Goal: Transaction & Acquisition: Purchase product/service

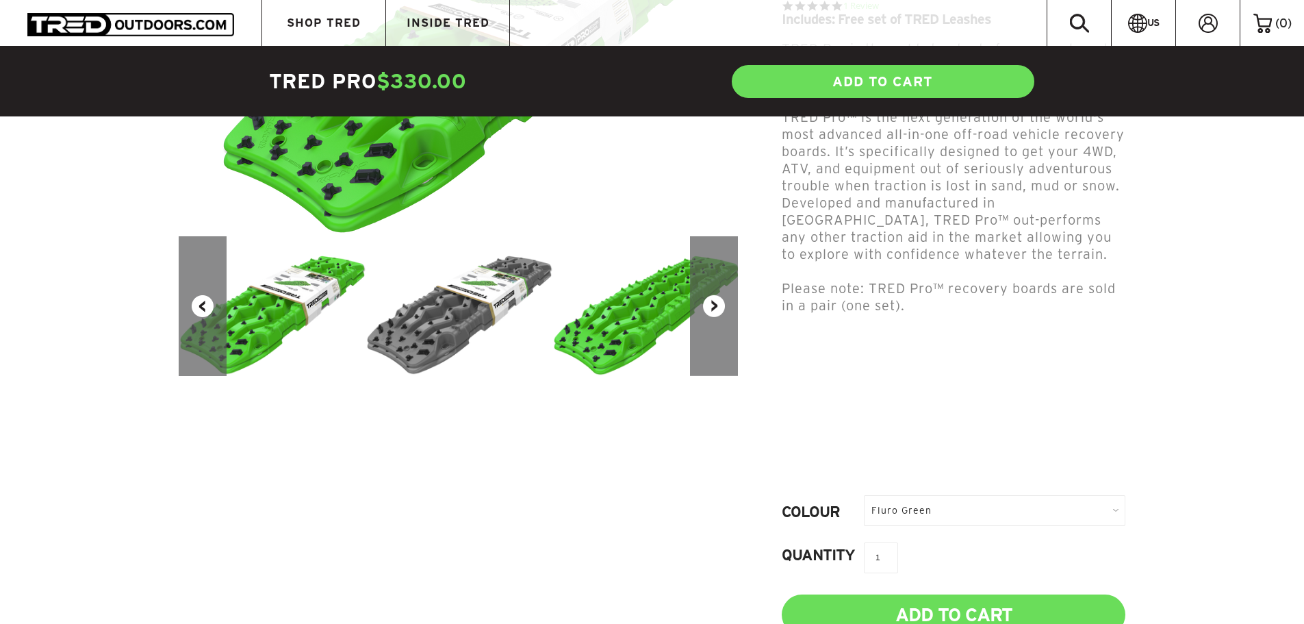
scroll to position [342, 0]
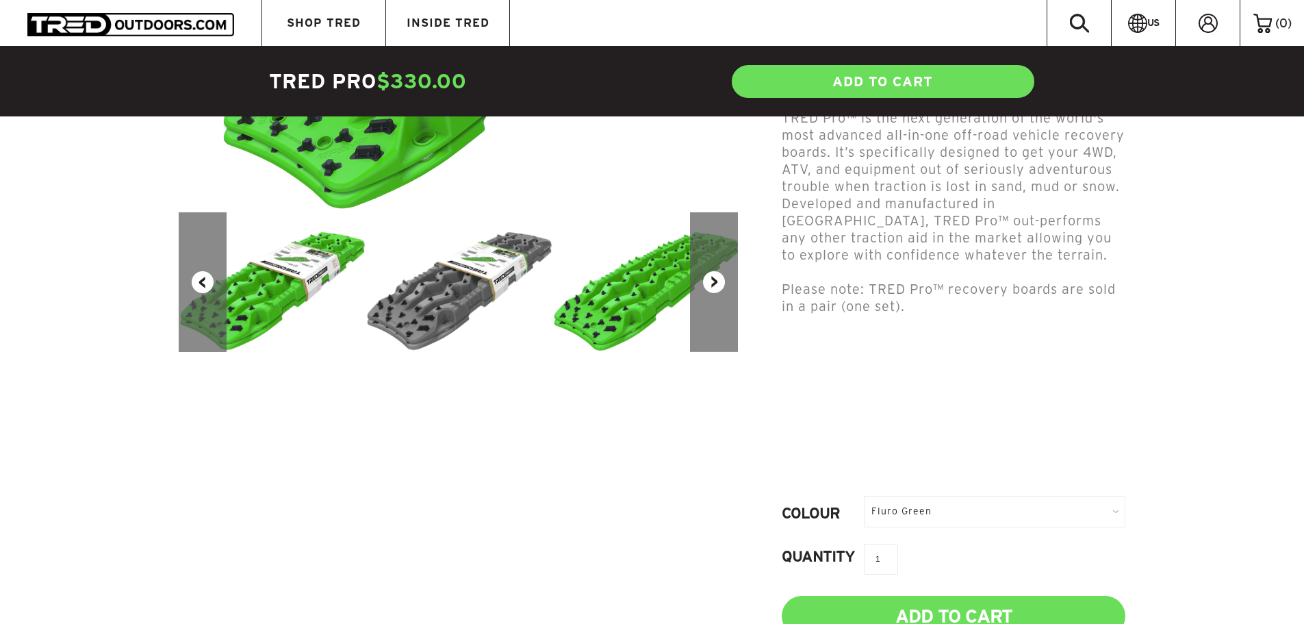
click at [713, 311] on button "Next" at bounding box center [714, 282] width 48 height 140
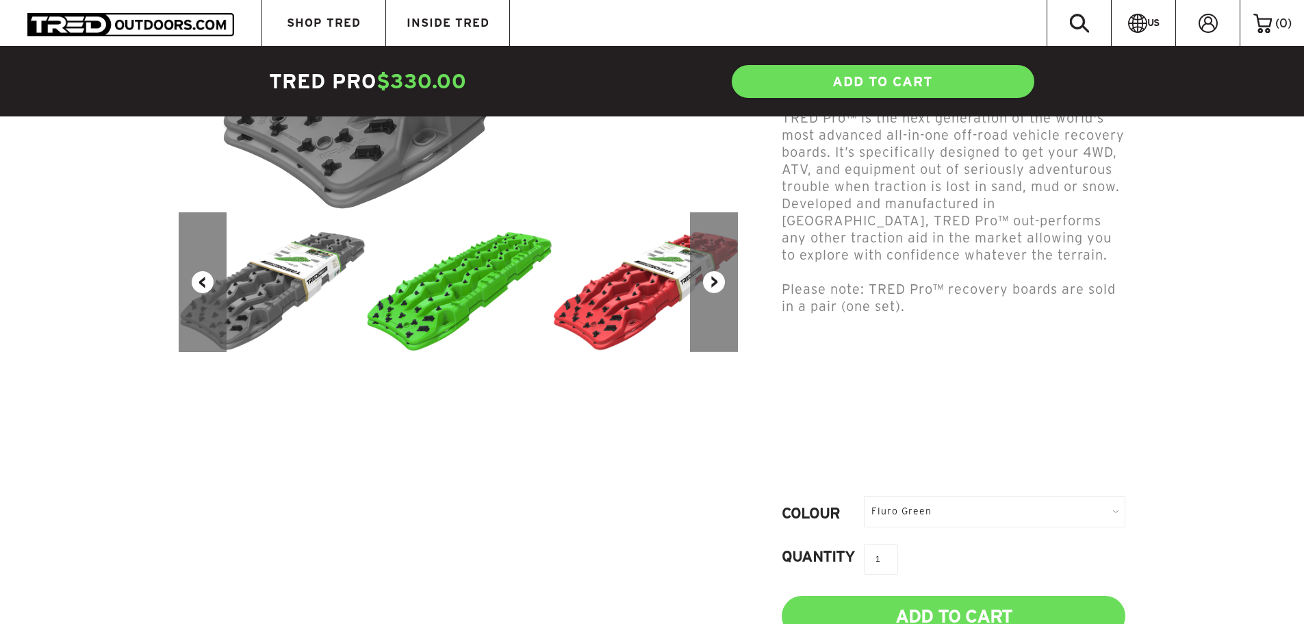
click at [713, 311] on button "Next" at bounding box center [714, 282] width 48 height 140
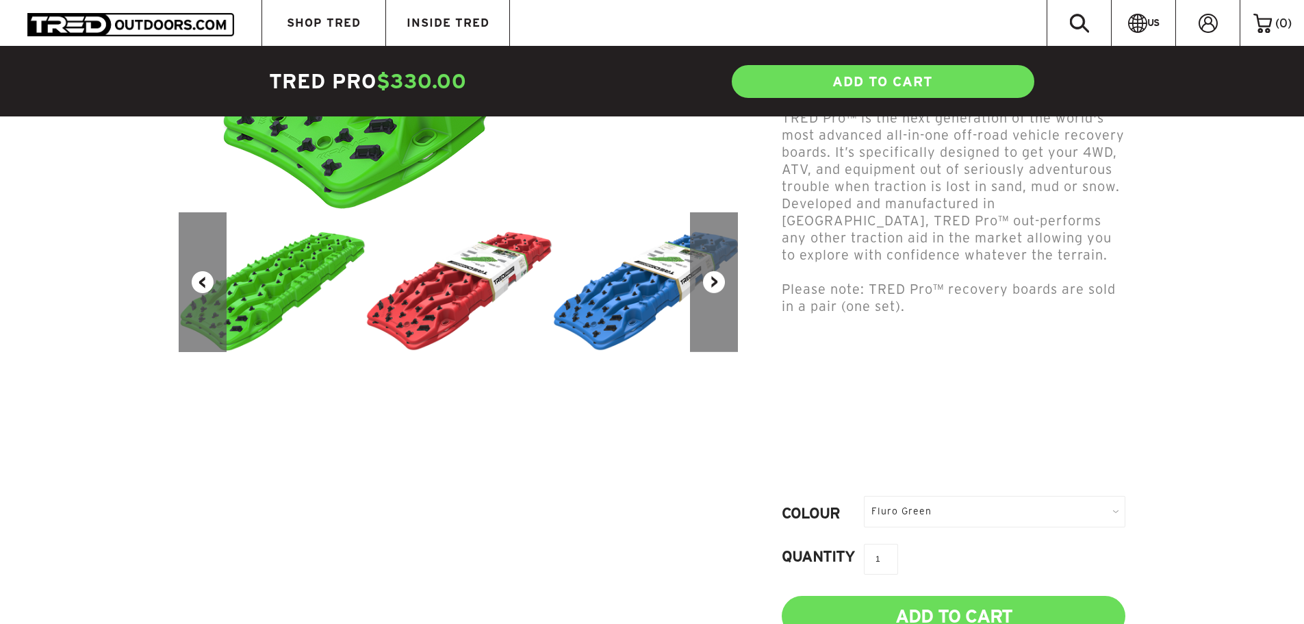
click at [713, 311] on button "Next" at bounding box center [714, 282] width 48 height 140
click at [718, 306] on button "Next" at bounding box center [714, 282] width 48 height 140
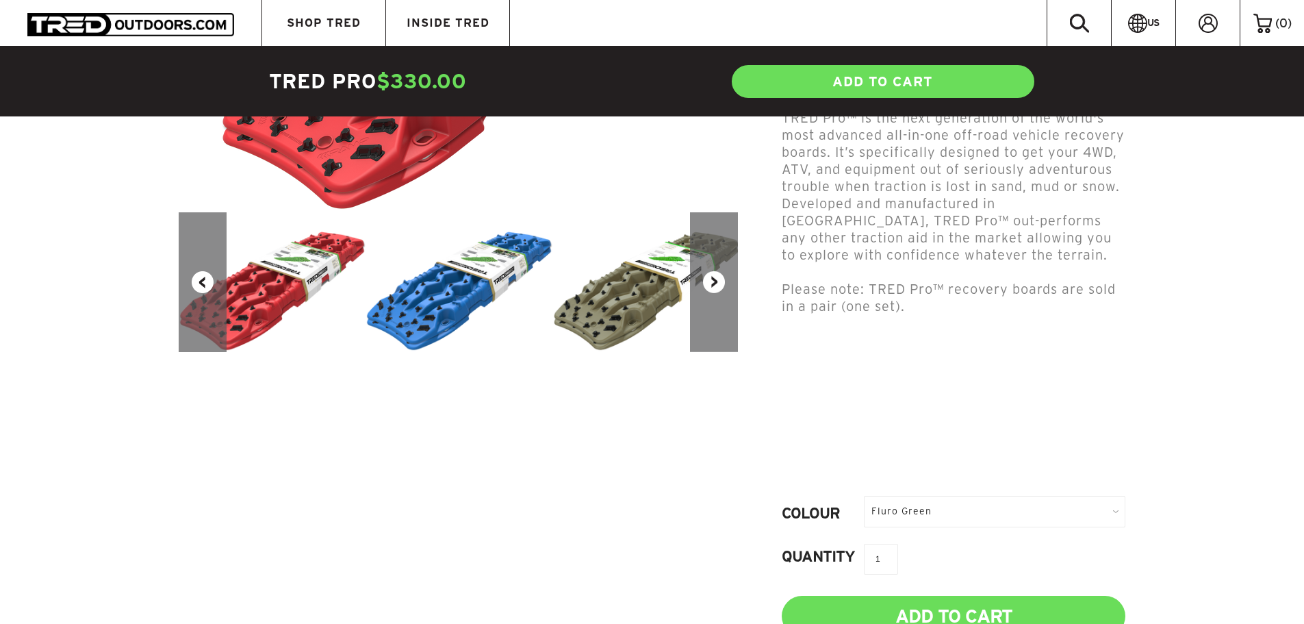
click at [718, 305] on button "Next" at bounding box center [714, 282] width 48 height 140
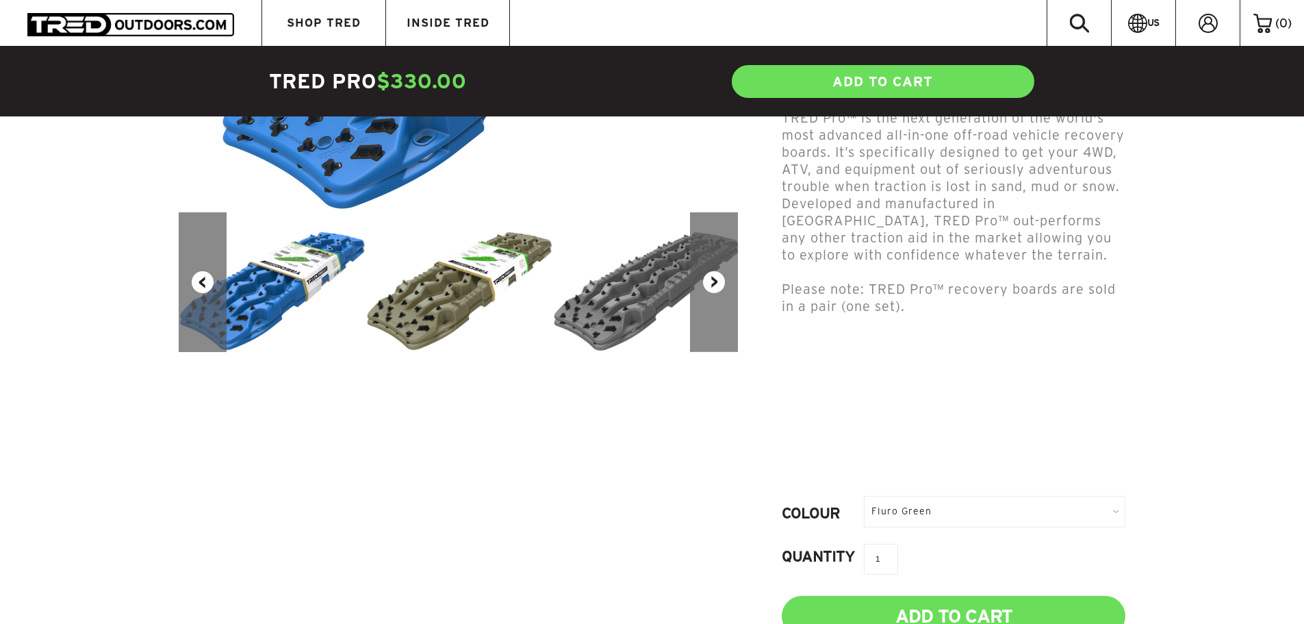
click at [718, 305] on button "Next" at bounding box center [714, 282] width 48 height 140
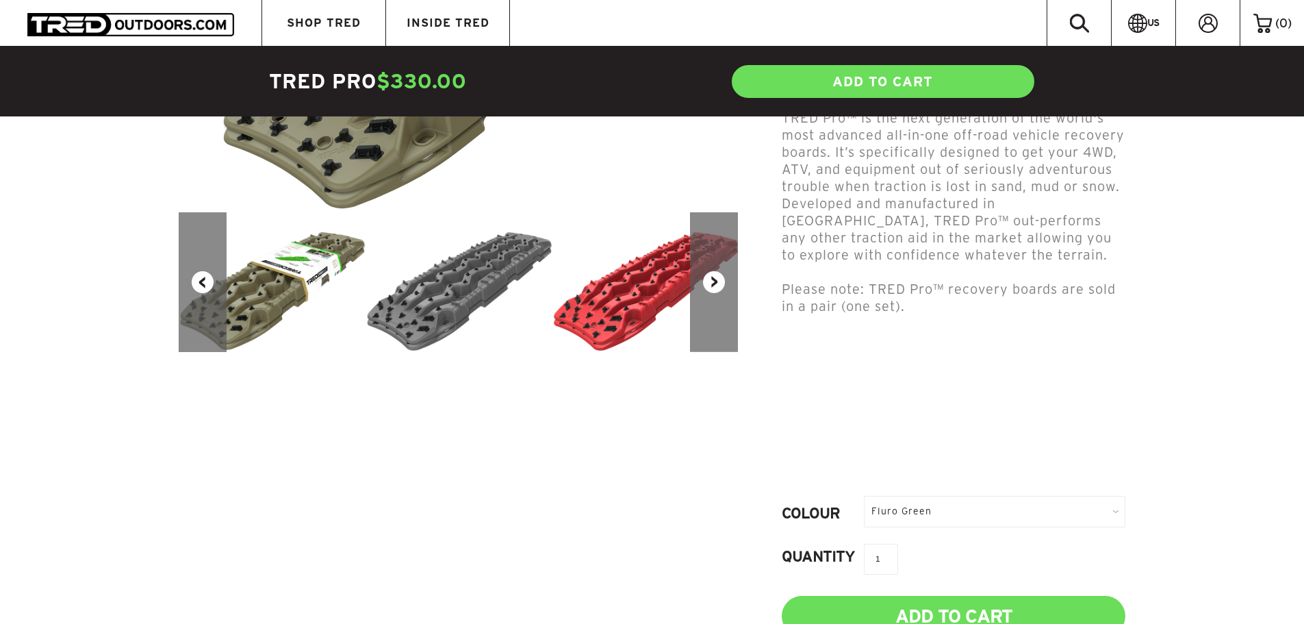
click at [727, 297] on button "Next" at bounding box center [714, 282] width 48 height 140
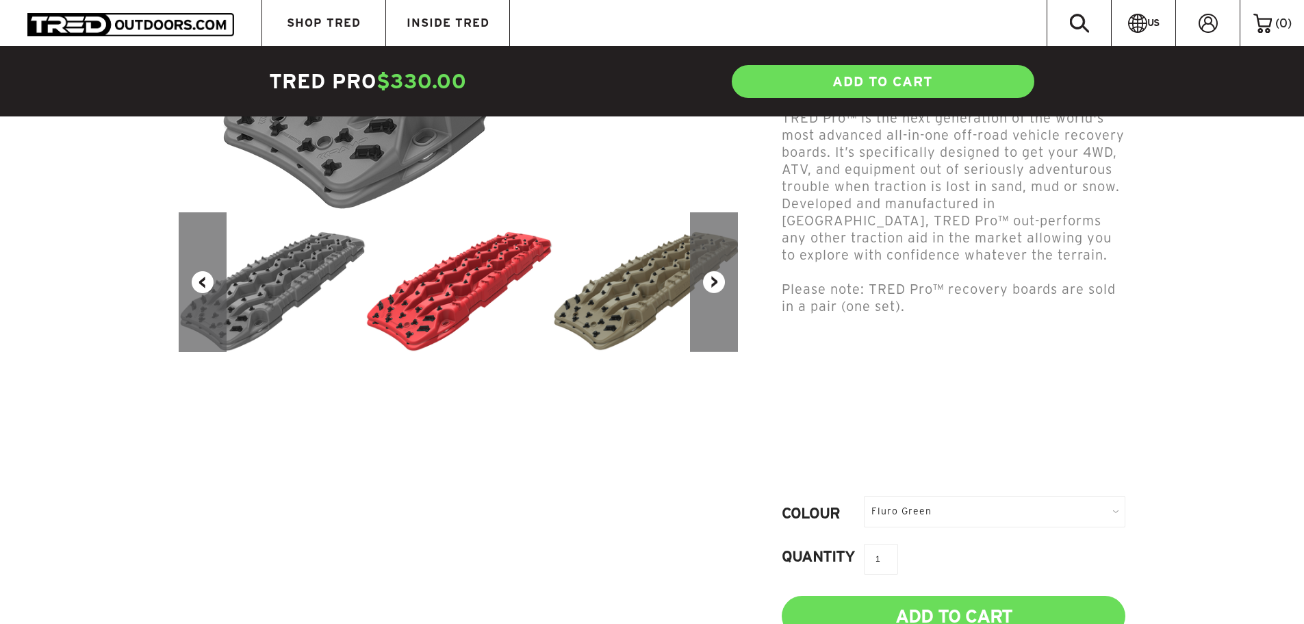
click at [719, 296] on button "Next" at bounding box center [714, 282] width 48 height 140
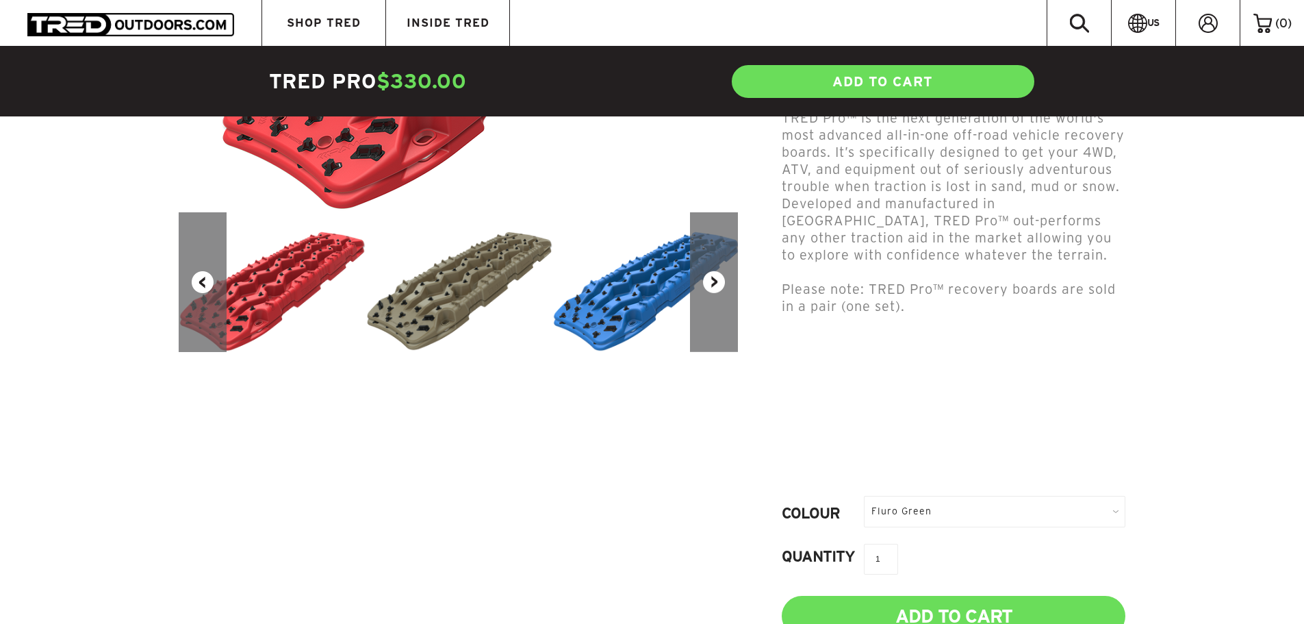
click at [719, 296] on button "Next" at bounding box center [714, 282] width 48 height 140
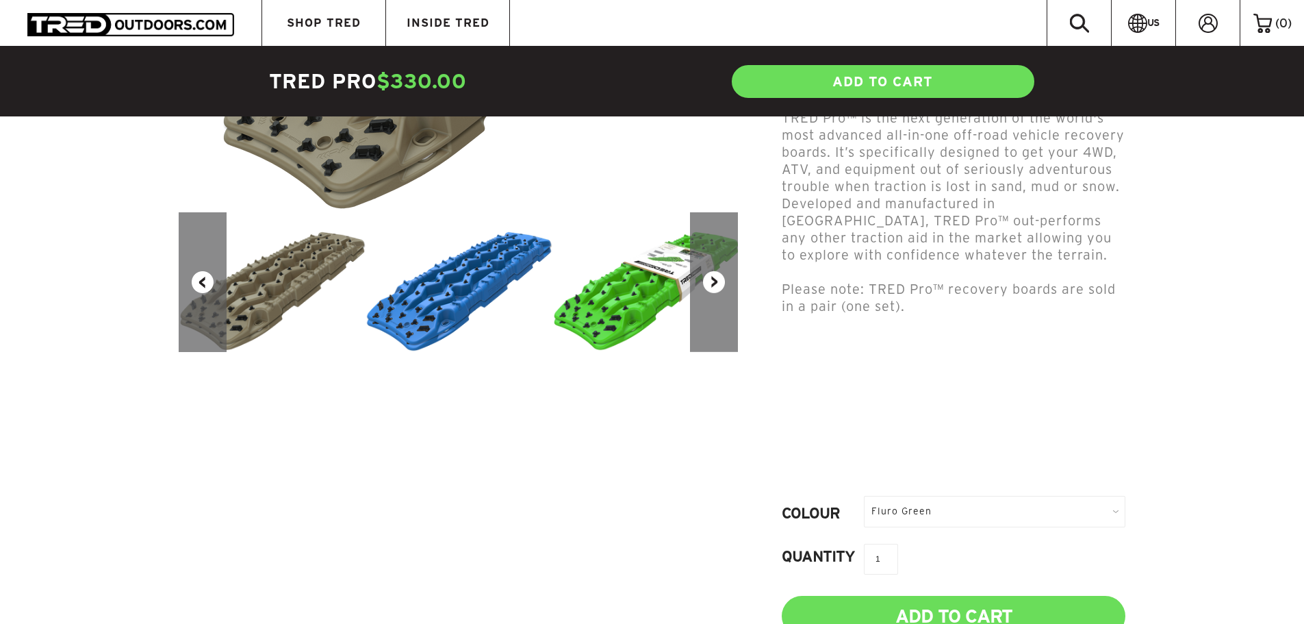
click at [719, 296] on button "Next" at bounding box center [714, 282] width 48 height 140
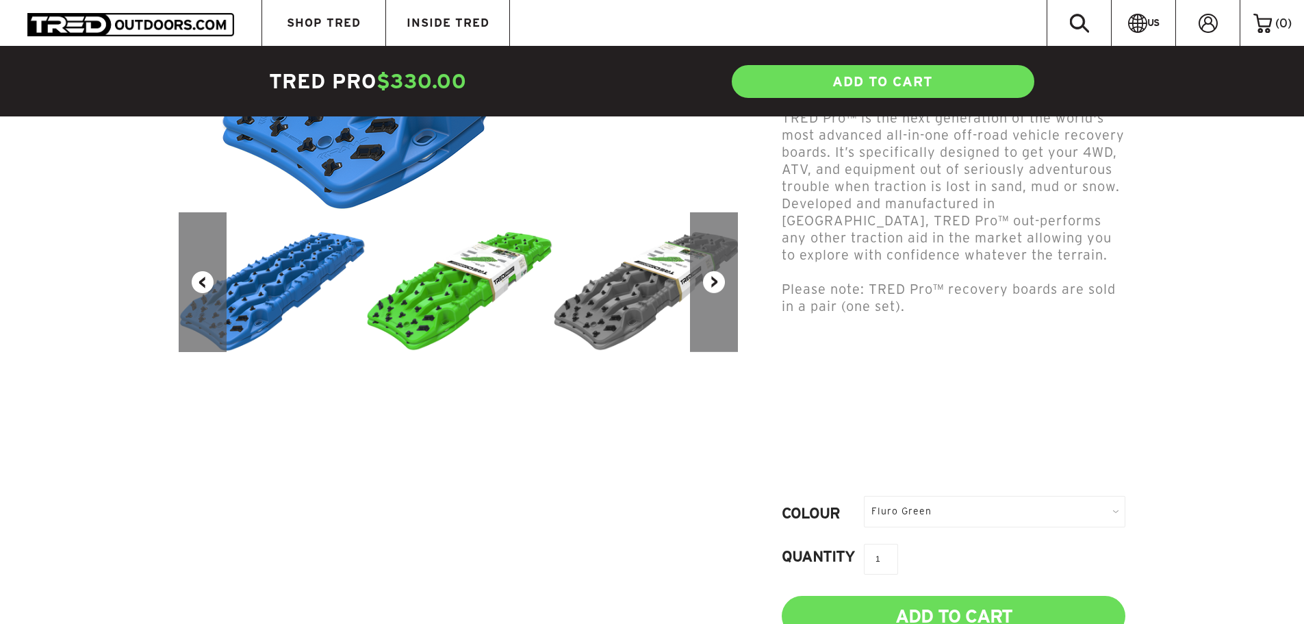
click at [719, 296] on button "Next" at bounding box center [714, 282] width 48 height 140
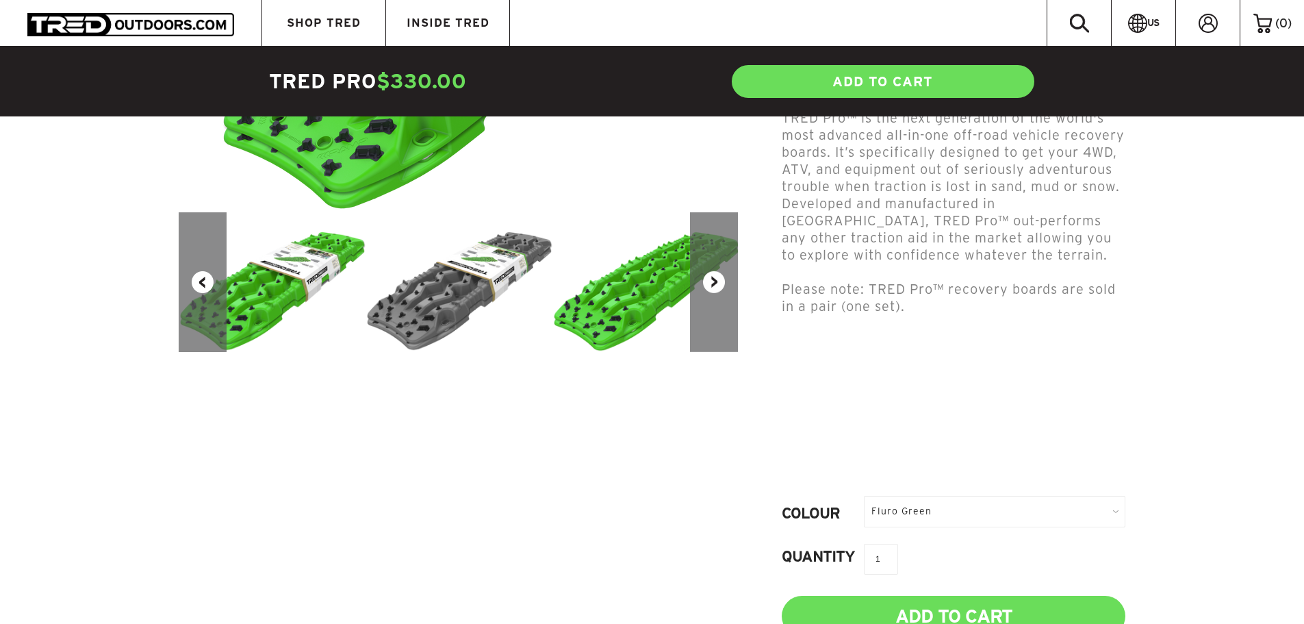
click at [718, 296] on button "Next" at bounding box center [714, 282] width 48 height 140
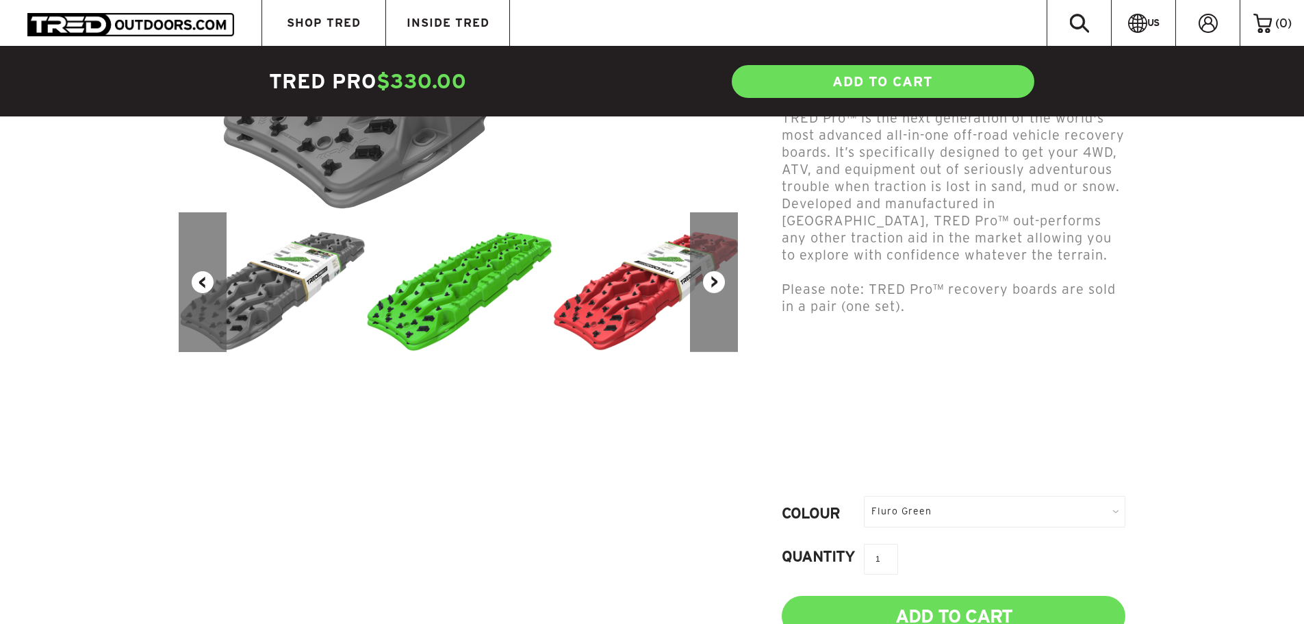
click at [716, 298] on button "Next" at bounding box center [714, 282] width 48 height 140
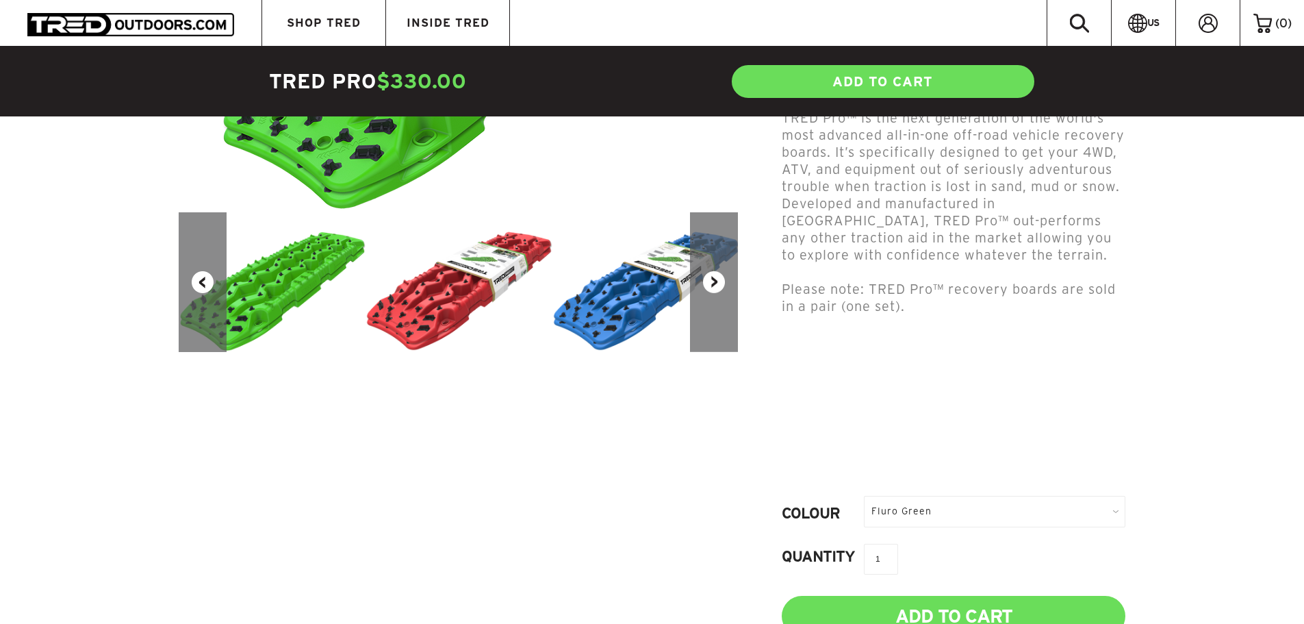
click at [716, 298] on button "Next" at bounding box center [714, 282] width 48 height 140
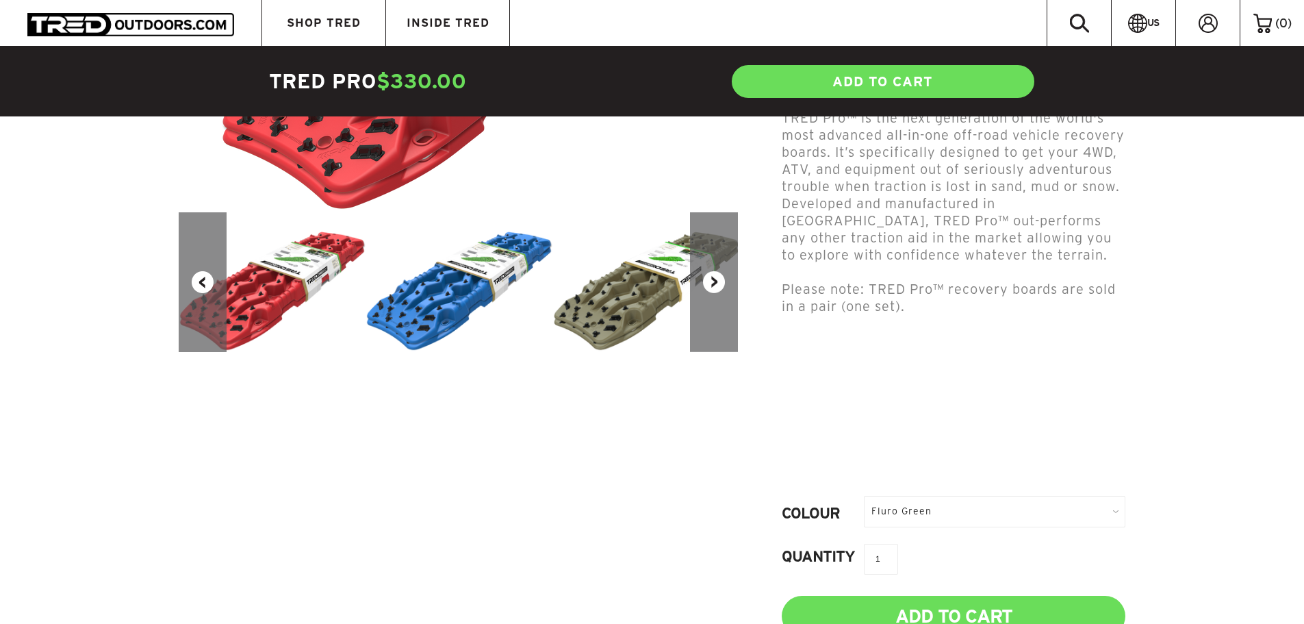
click at [716, 298] on button "Next" at bounding box center [714, 282] width 48 height 140
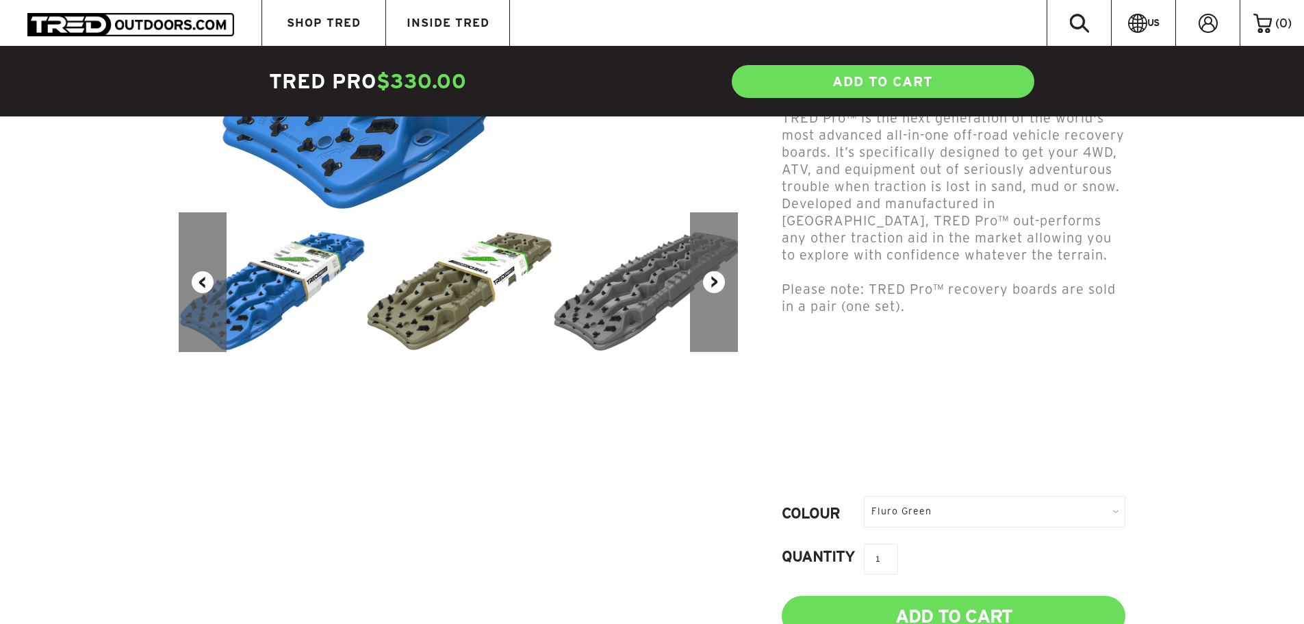
click at [716, 298] on button "Next" at bounding box center [714, 282] width 48 height 140
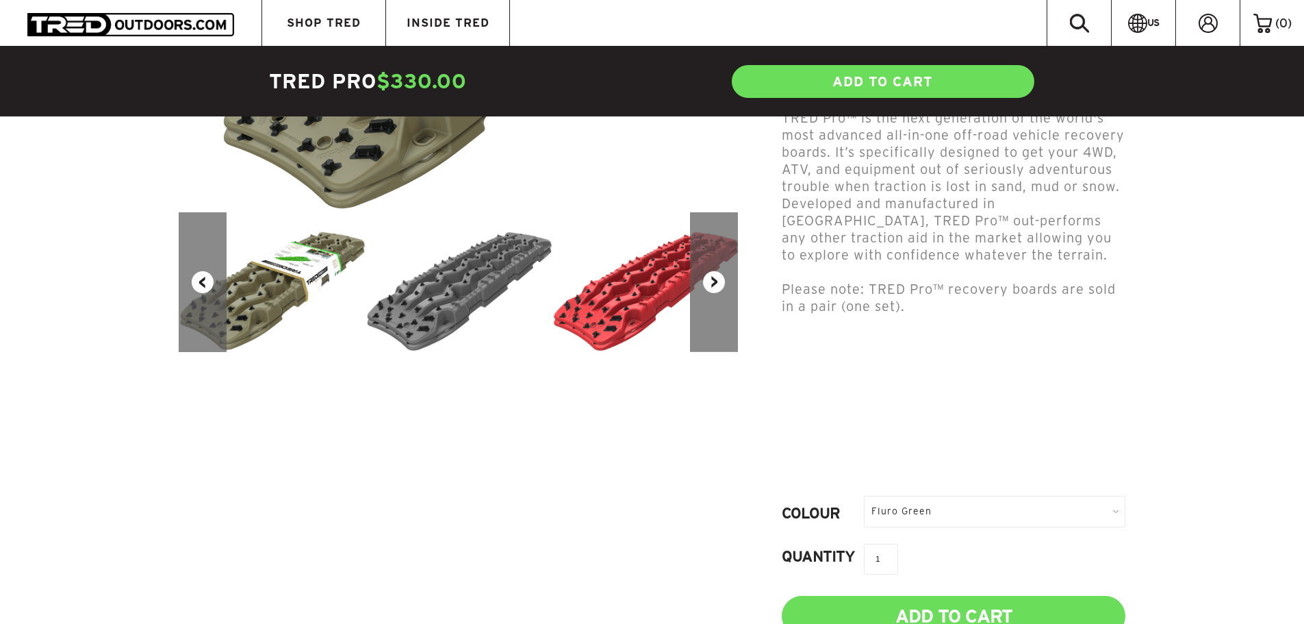
click at [715, 298] on button "Next" at bounding box center [714, 282] width 48 height 140
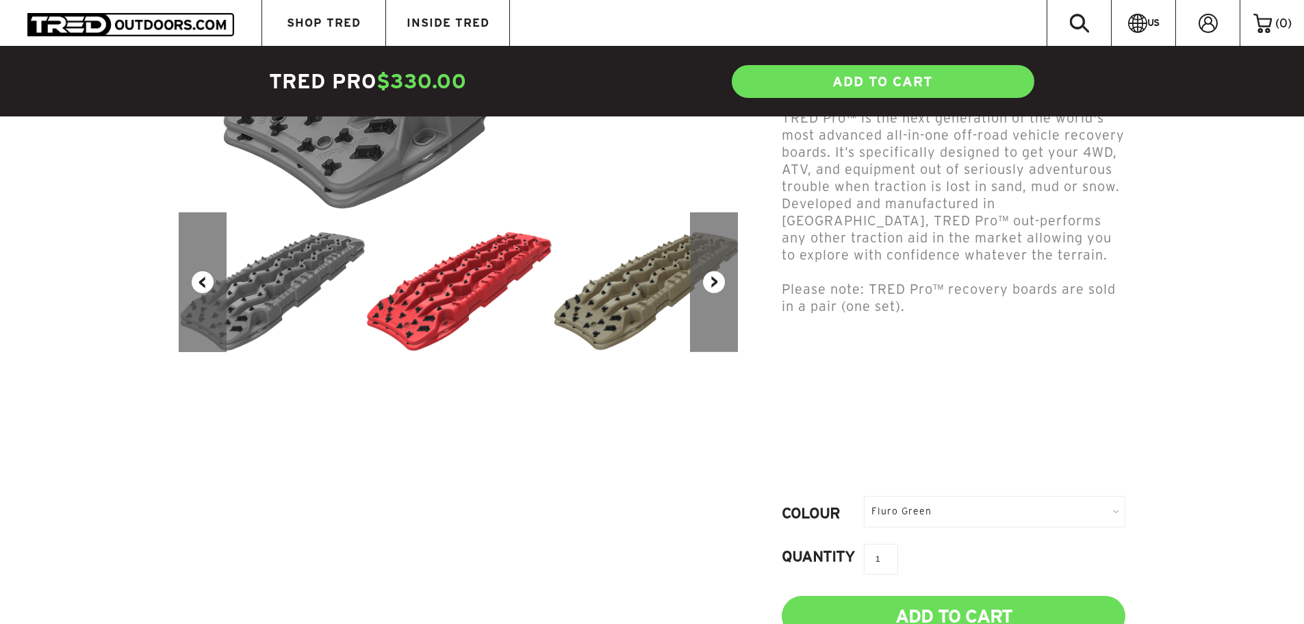
click at [715, 298] on button "Next" at bounding box center [714, 282] width 48 height 140
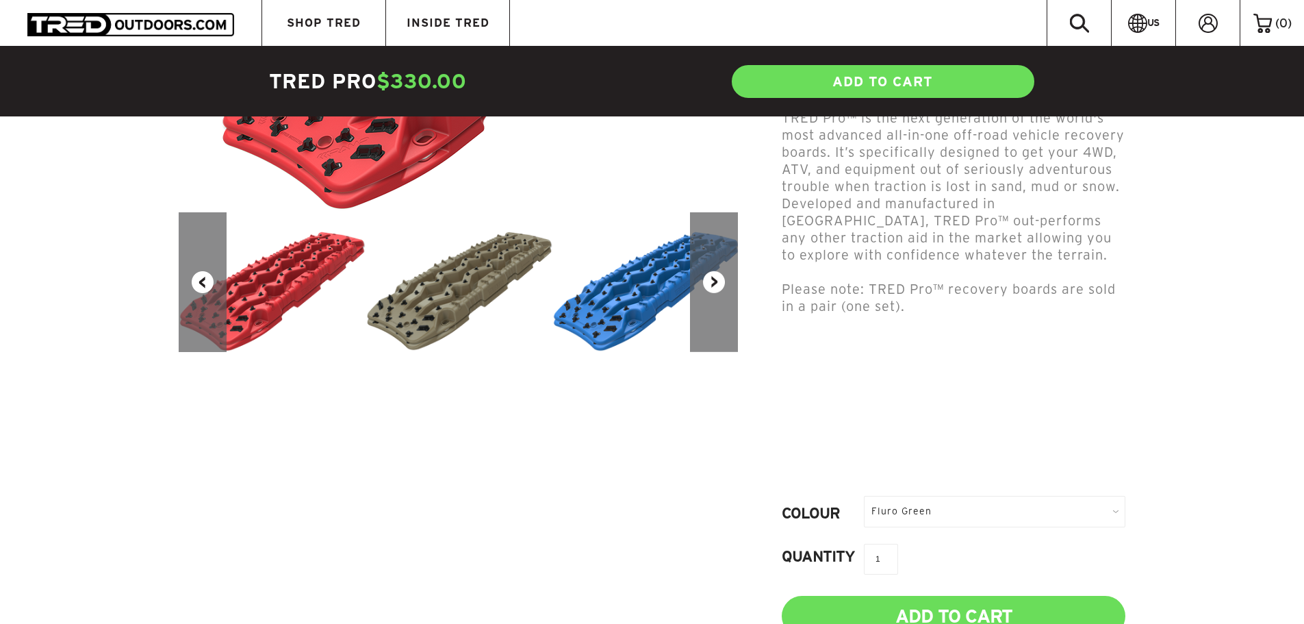
click at [460, 288] on img at bounding box center [459, 281] width 187 height 139
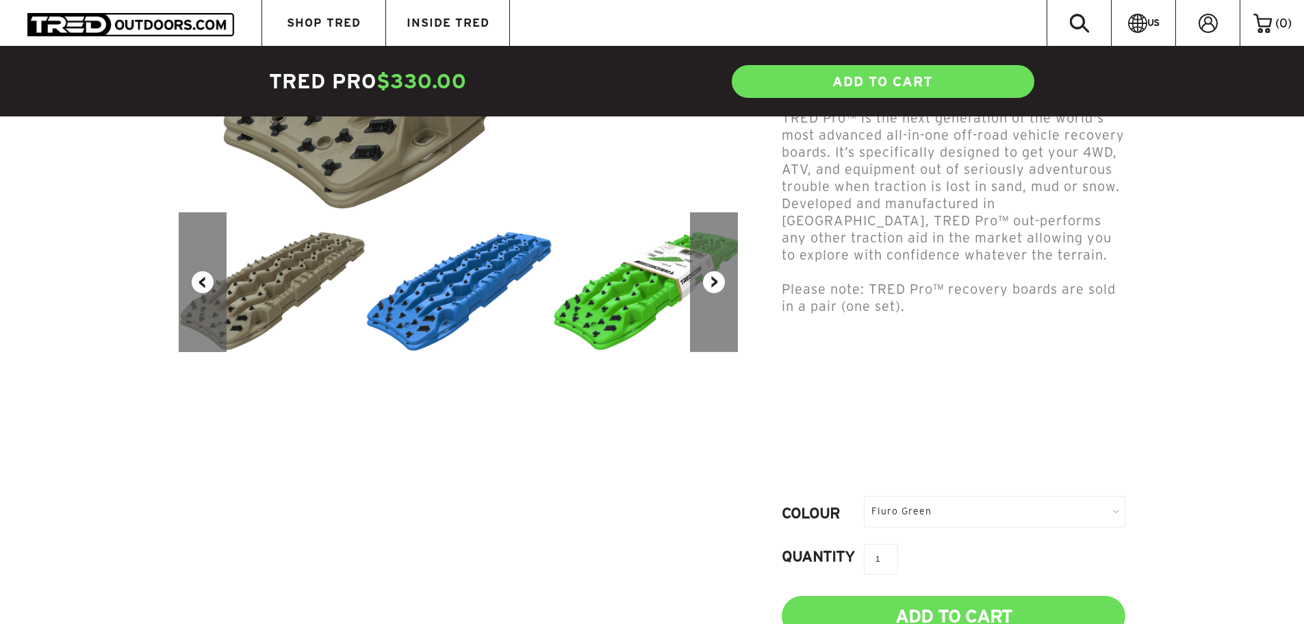
click at [956, 496] on div "Fluro Green" at bounding box center [994, 511] width 261 height 31
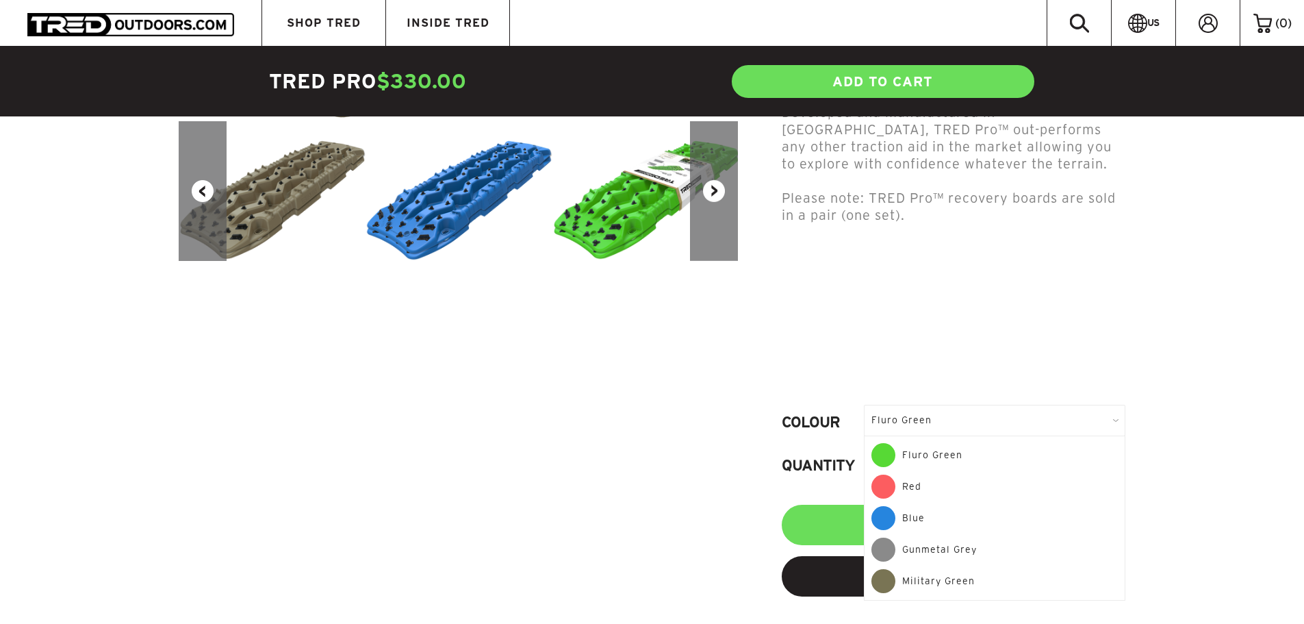
scroll to position [479, 0]
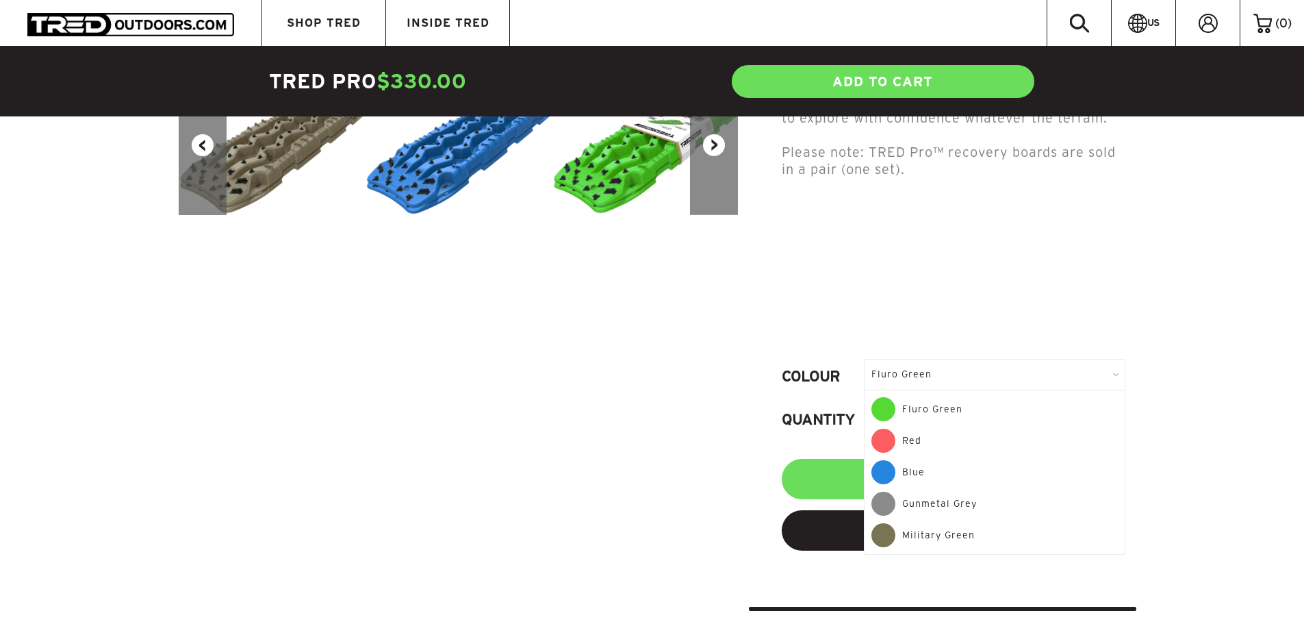
click at [677, 303] on div "Previous Next TRED Pro $330.00 USD 5.0 star rating 1 Review 0 Reviews Includes:…" at bounding box center [652, 164] width 969 height 893
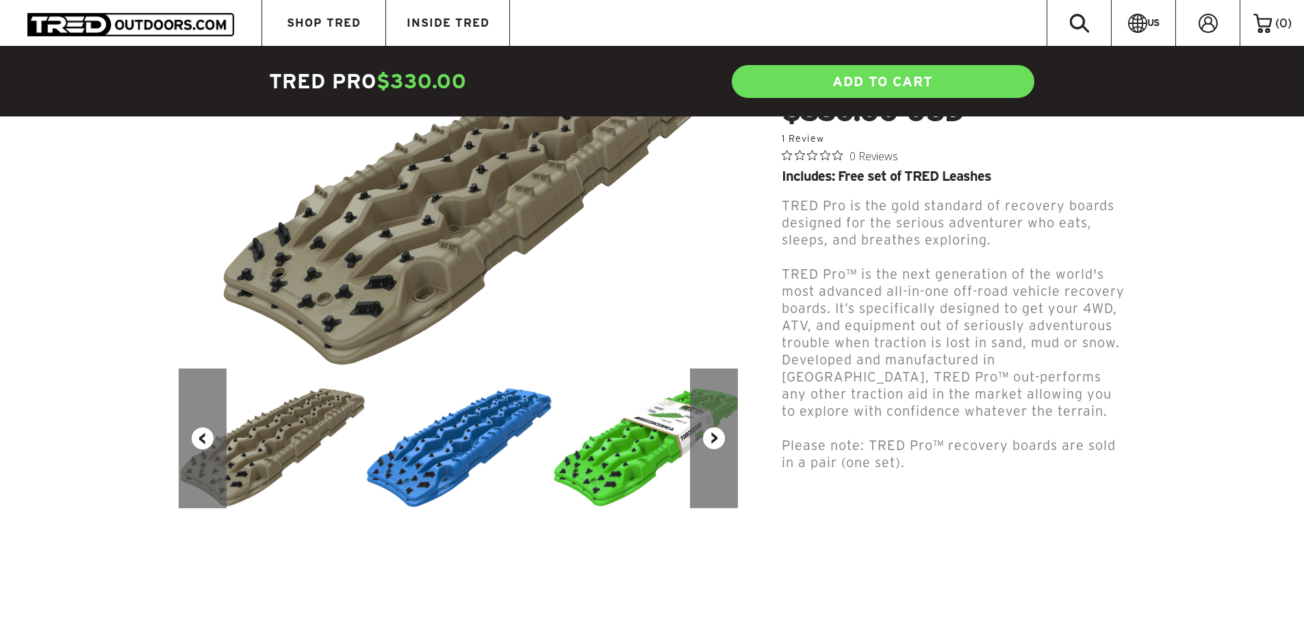
scroll to position [137, 0]
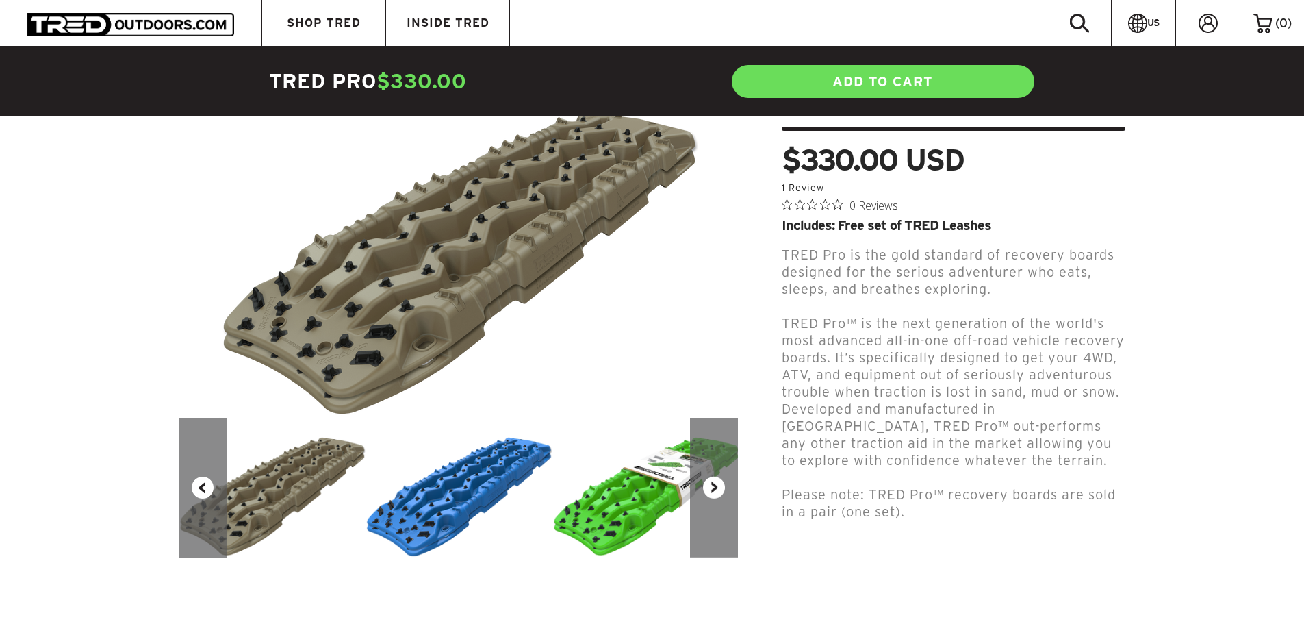
click at [448, 268] on img at bounding box center [458, 239] width 479 height 357
